Goal: Transaction & Acquisition: Purchase product/service

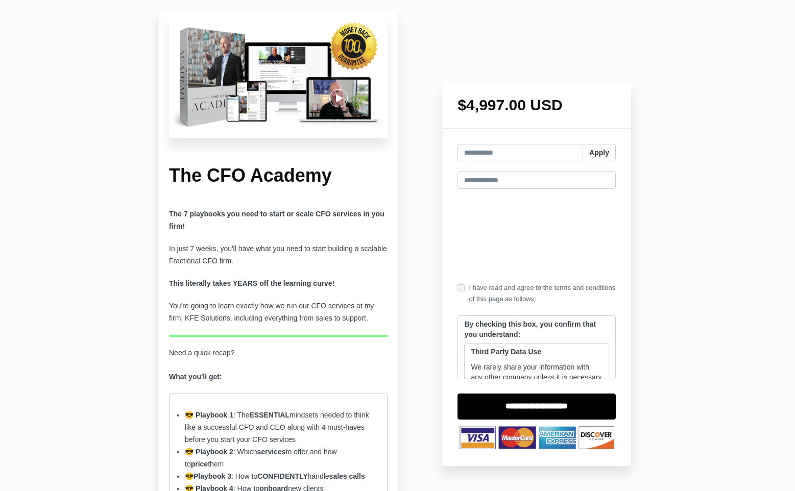
scroll to position [892, 0]
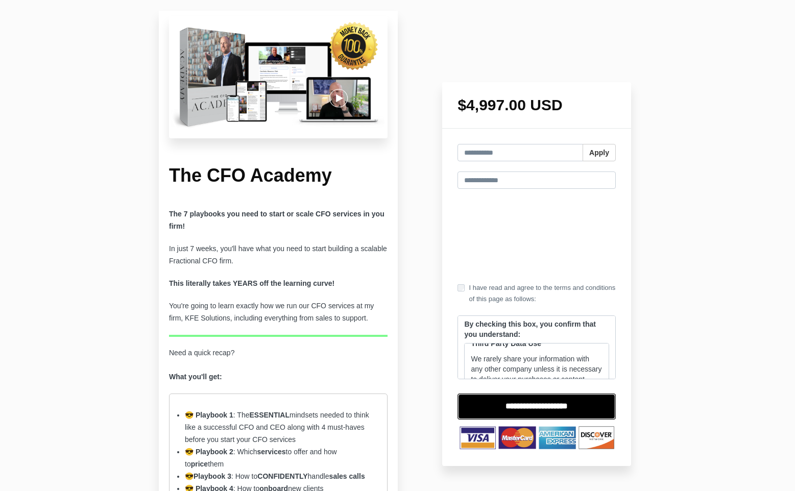
click at [508, 408] on input "**********" at bounding box center [537, 407] width 158 height 26
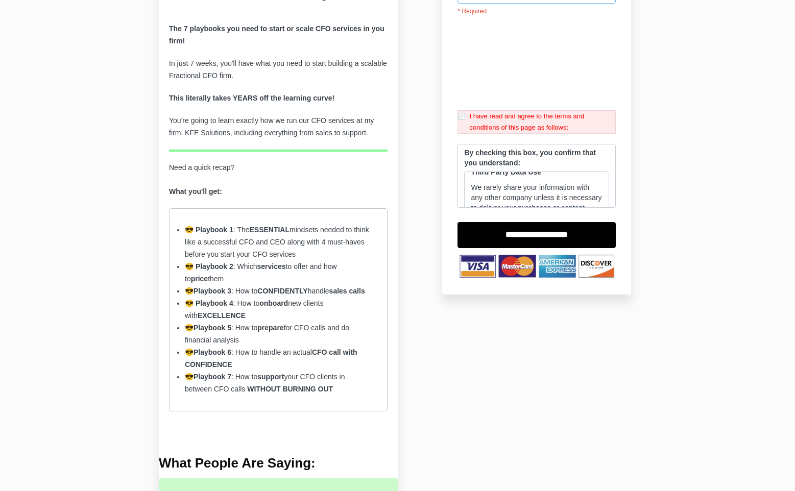
scroll to position [186, 0]
